Goal: Transaction & Acquisition: Purchase product/service

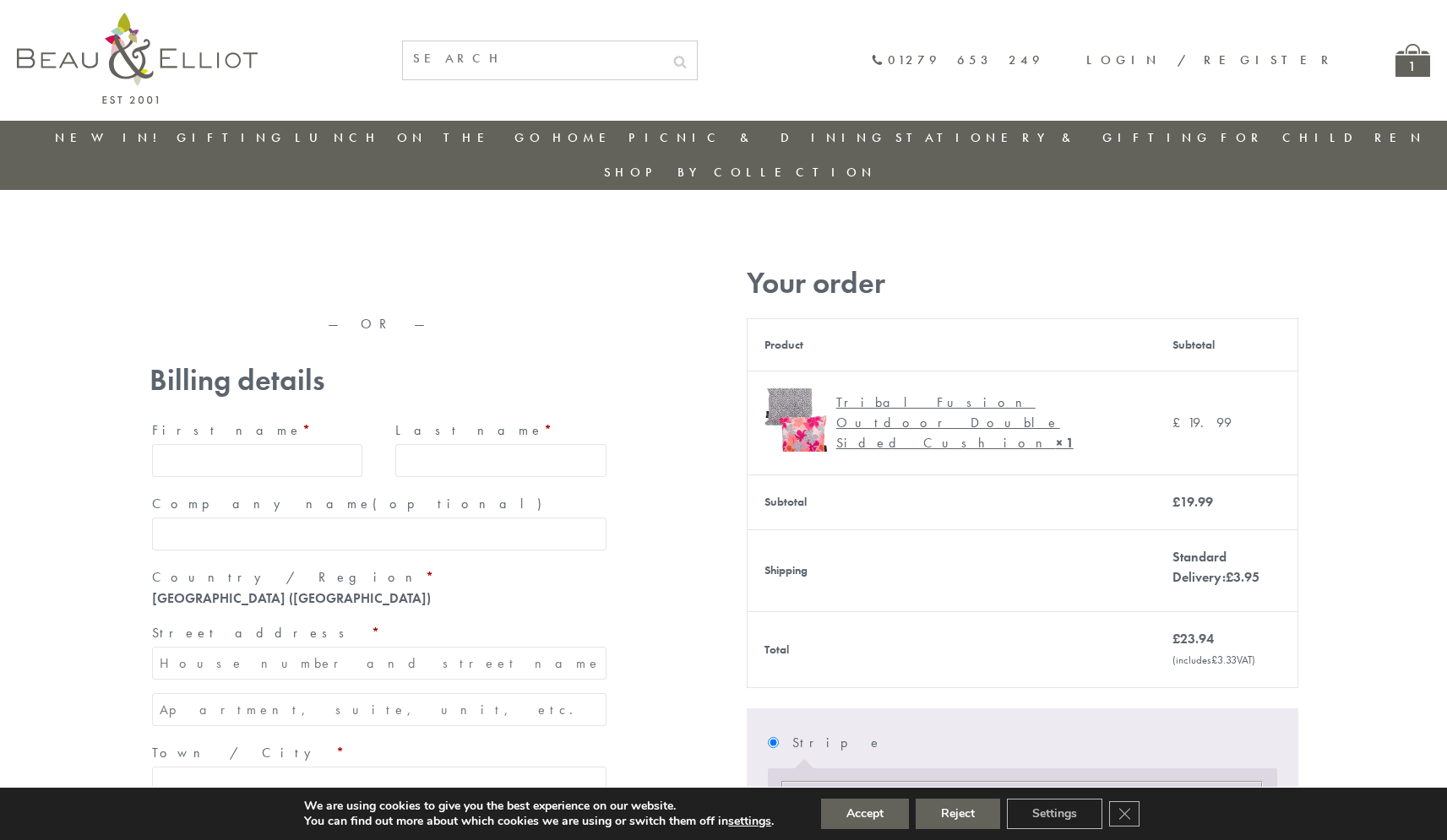
type input "maria33@yahoo.com"
type input "Maria"
type input "Williams"
type input "23, Scottsdale, Happytown"
type input "London"
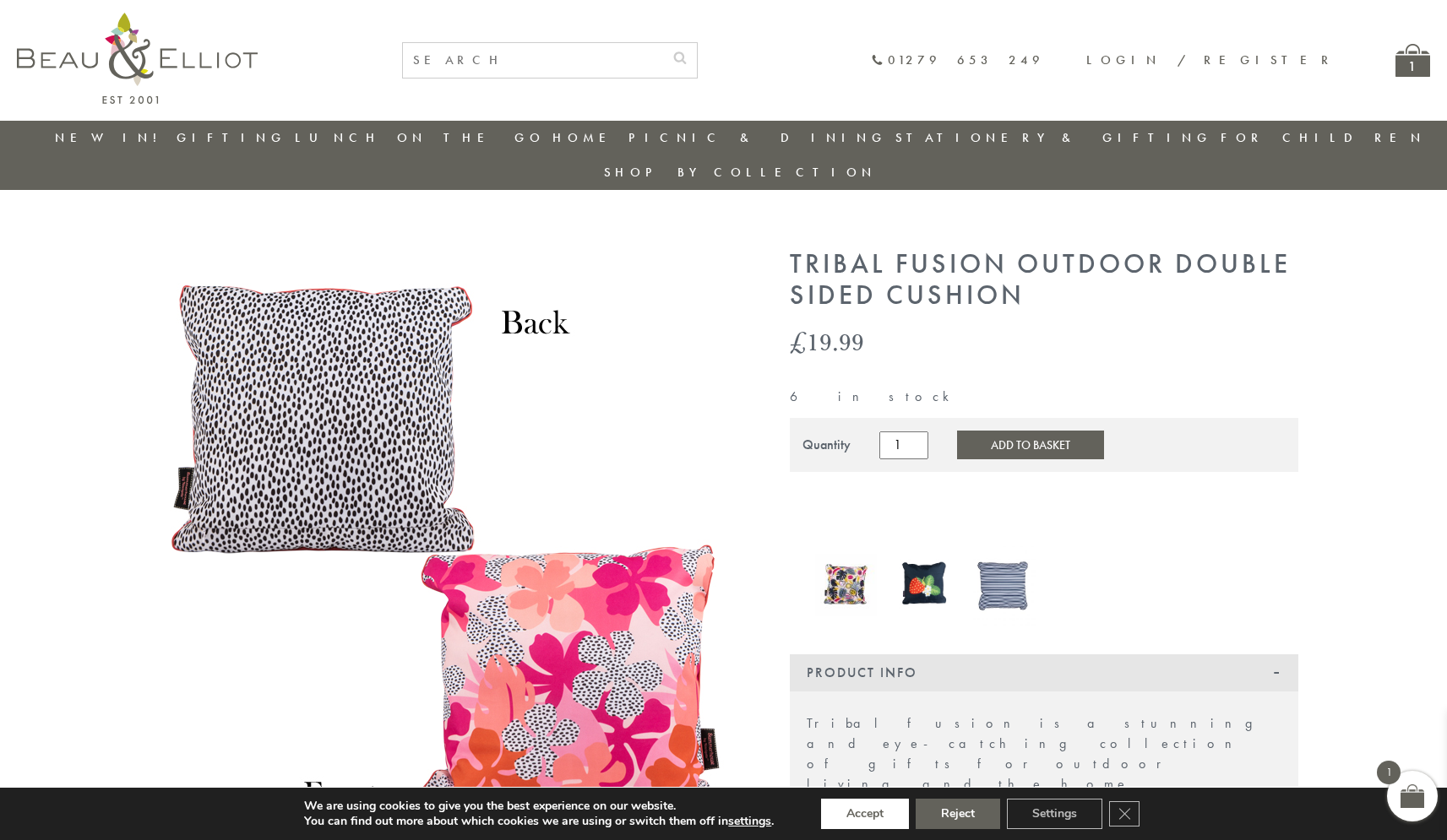
click at [865, 814] on button "Accept" at bounding box center [865, 813] width 88 height 31
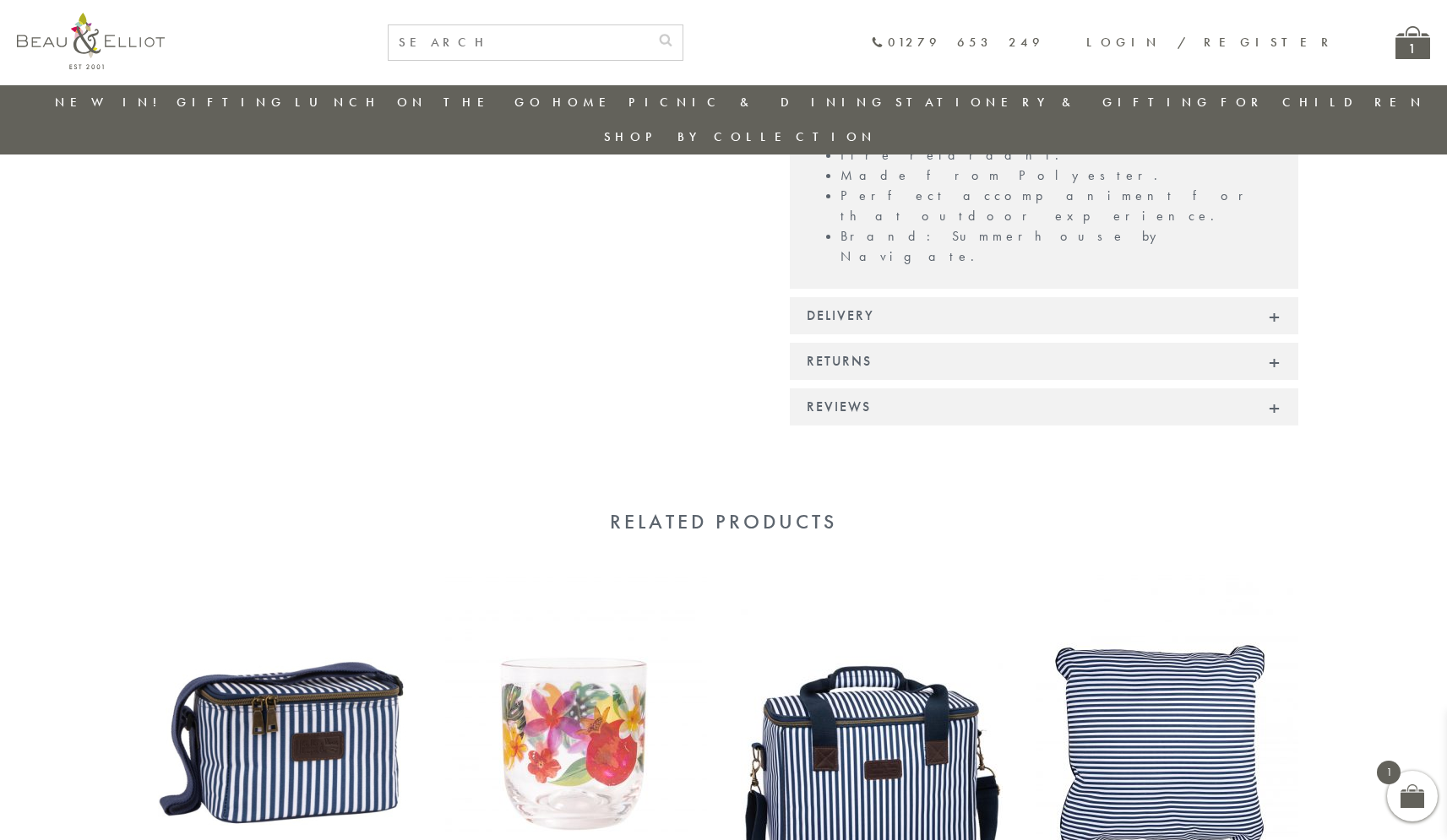
scroll to position [1110, 0]
